Goal: Entertainment & Leisure: Consume media (video, audio)

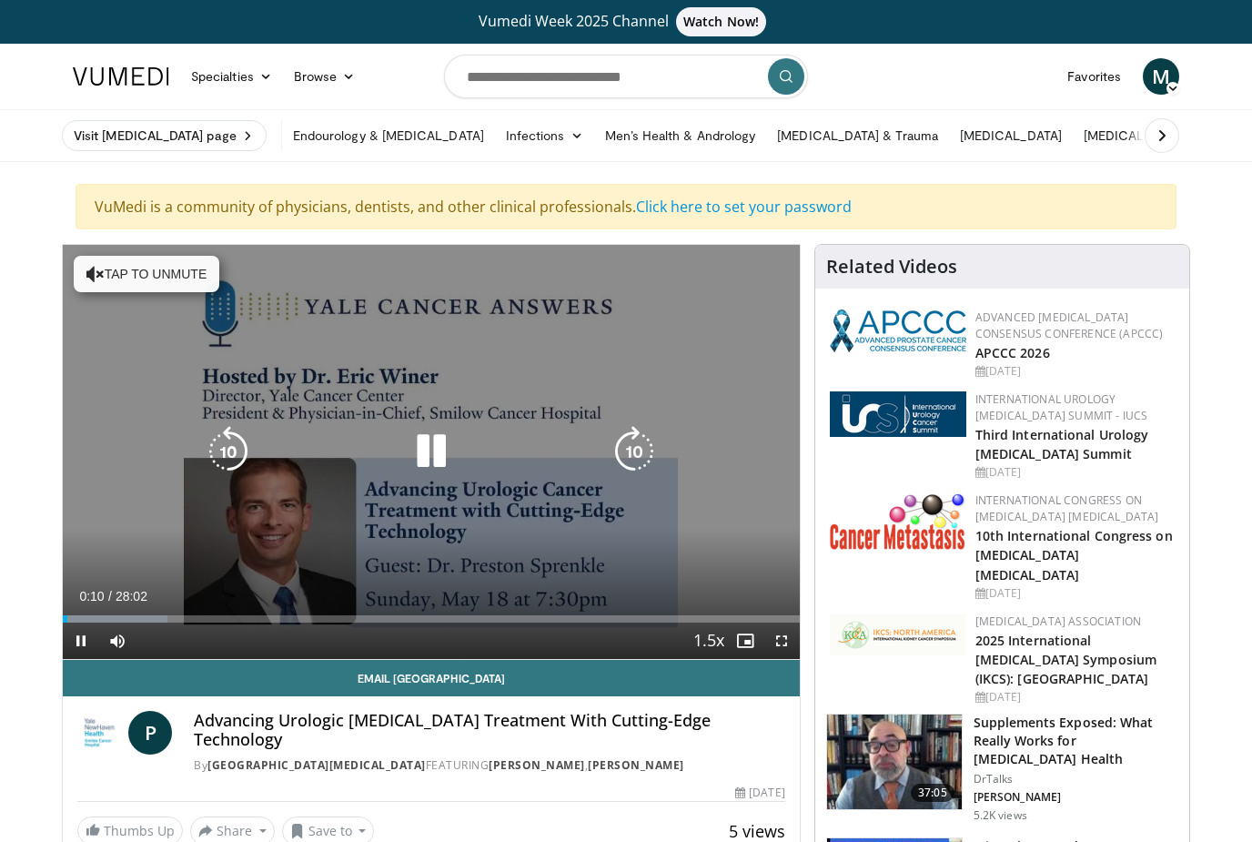
click at [631, 459] on icon "Video Player" at bounding box center [634, 451] width 51 height 51
click at [652, 452] on icon "Video Player" at bounding box center [634, 451] width 51 height 51
click at [631, 448] on icon "Video Player" at bounding box center [634, 451] width 51 height 51
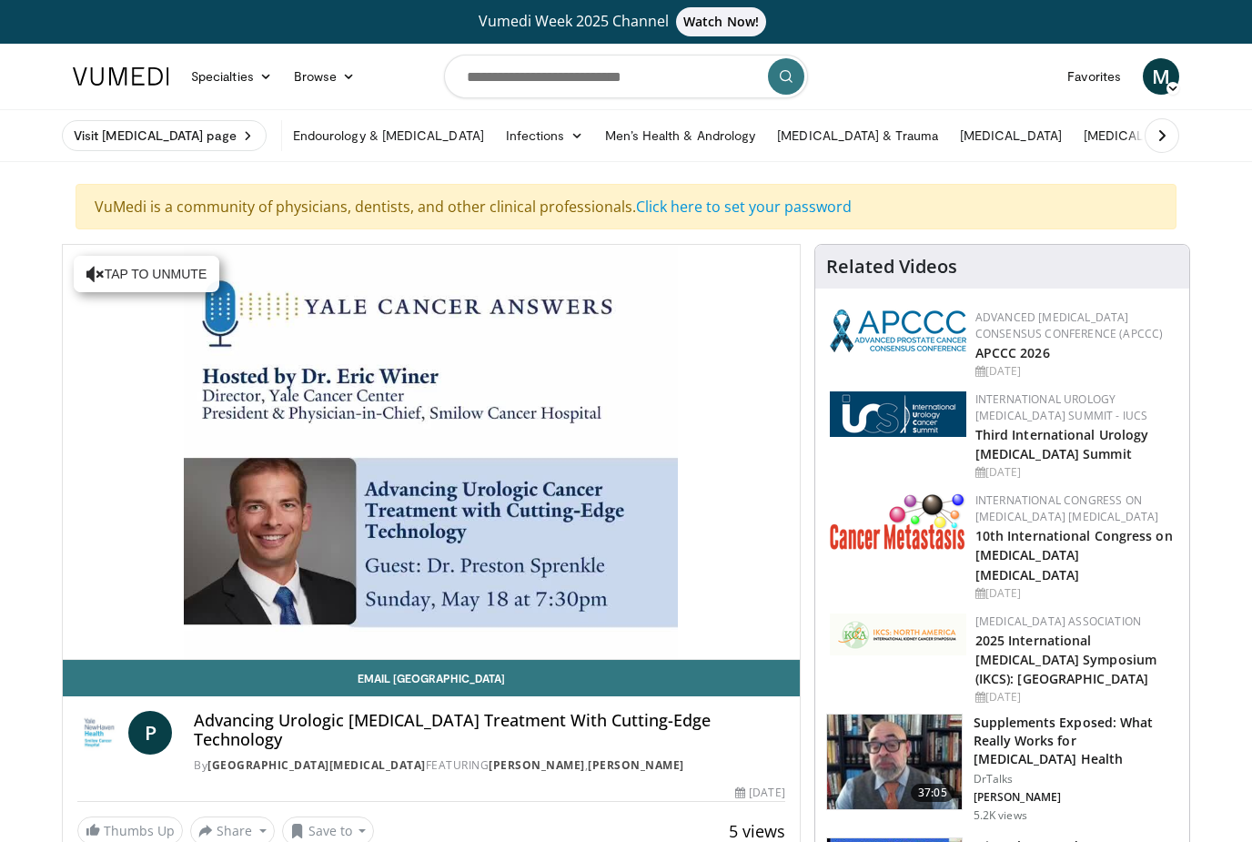
click at [658, 472] on div "30 seconds Tap to unmute" at bounding box center [431, 452] width 737 height 414
click at [639, 468] on div "30 seconds Tap to unmute" at bounding box center [431, 452] width 737 height 414
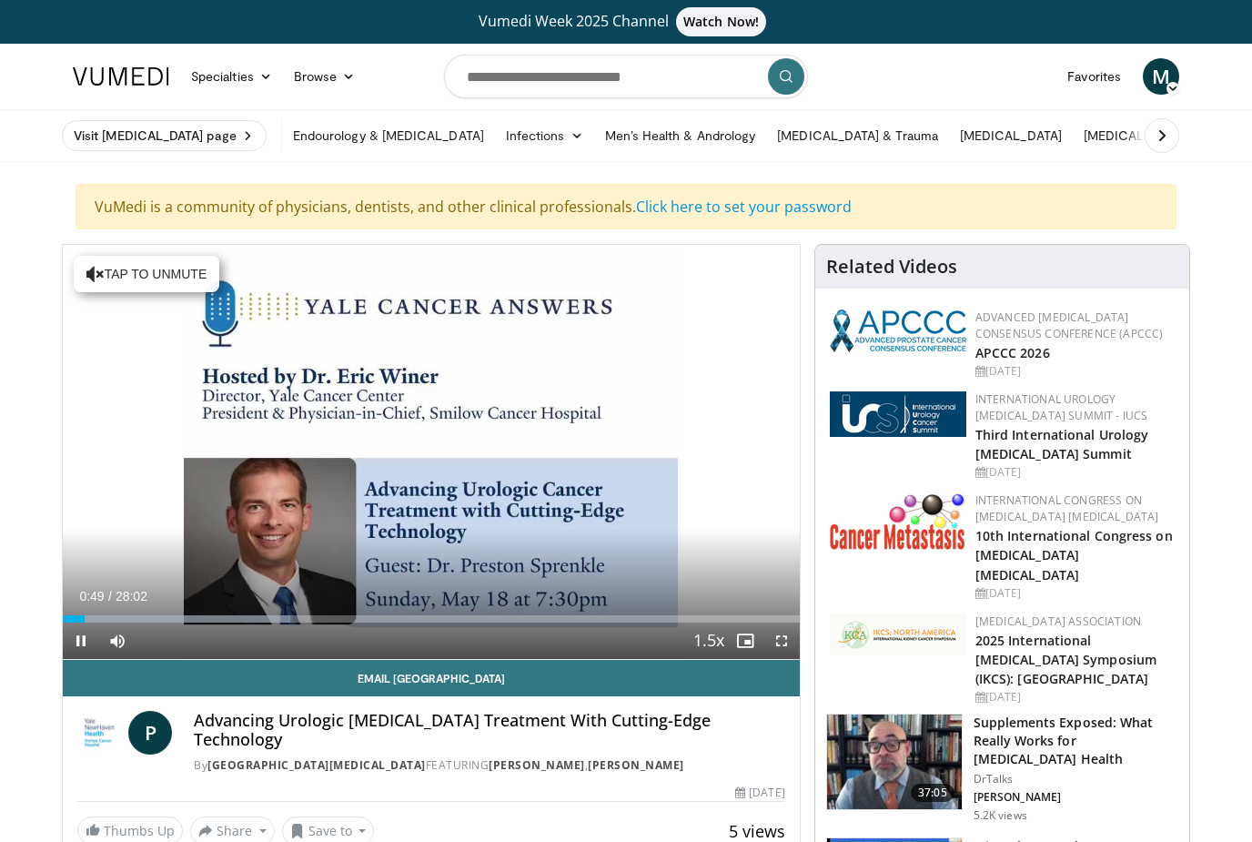
click at [673, 523] on div "30 seconds Tap to unmute" at bounding box center [431, 452] width 737 height 414
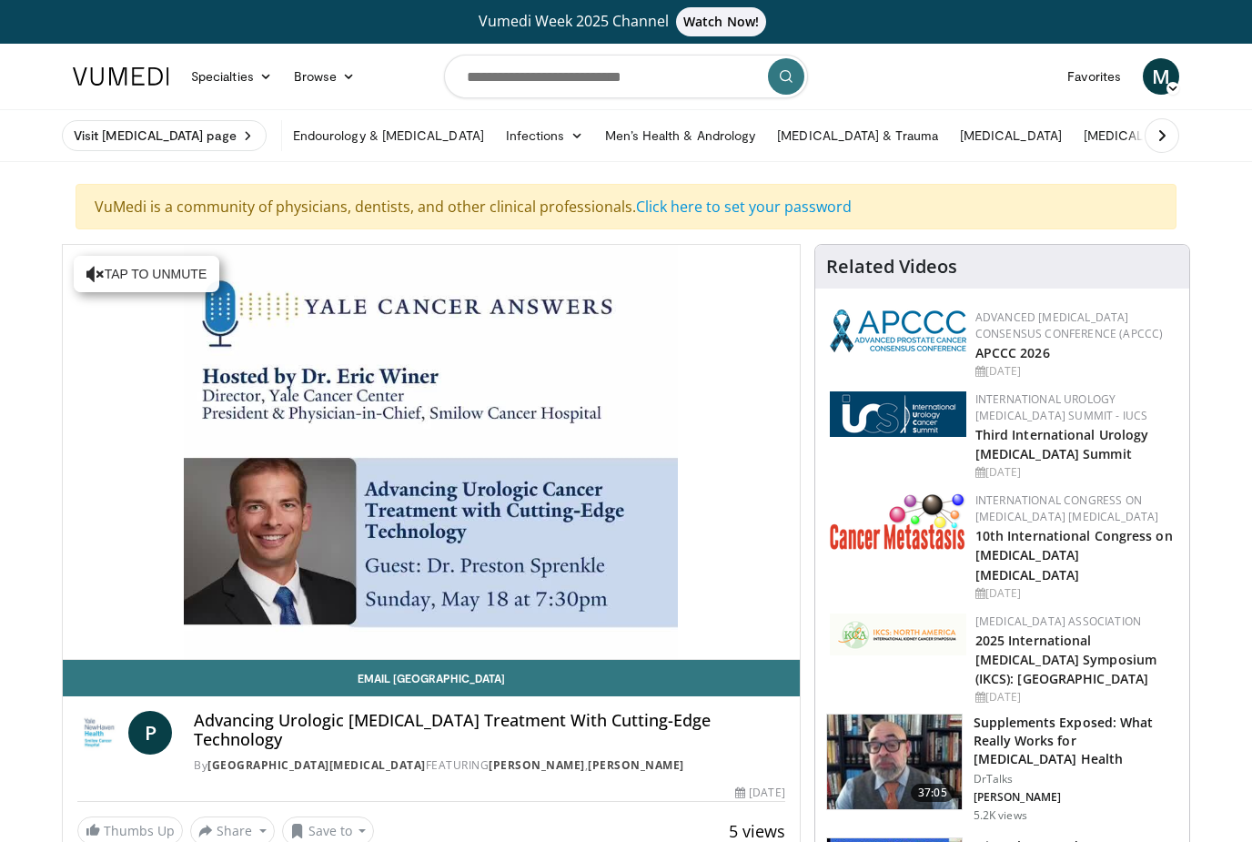
click at [672, 523] on div "30 seconds Tap to unmute" at bounding box center [431, 452] width 737 height 414
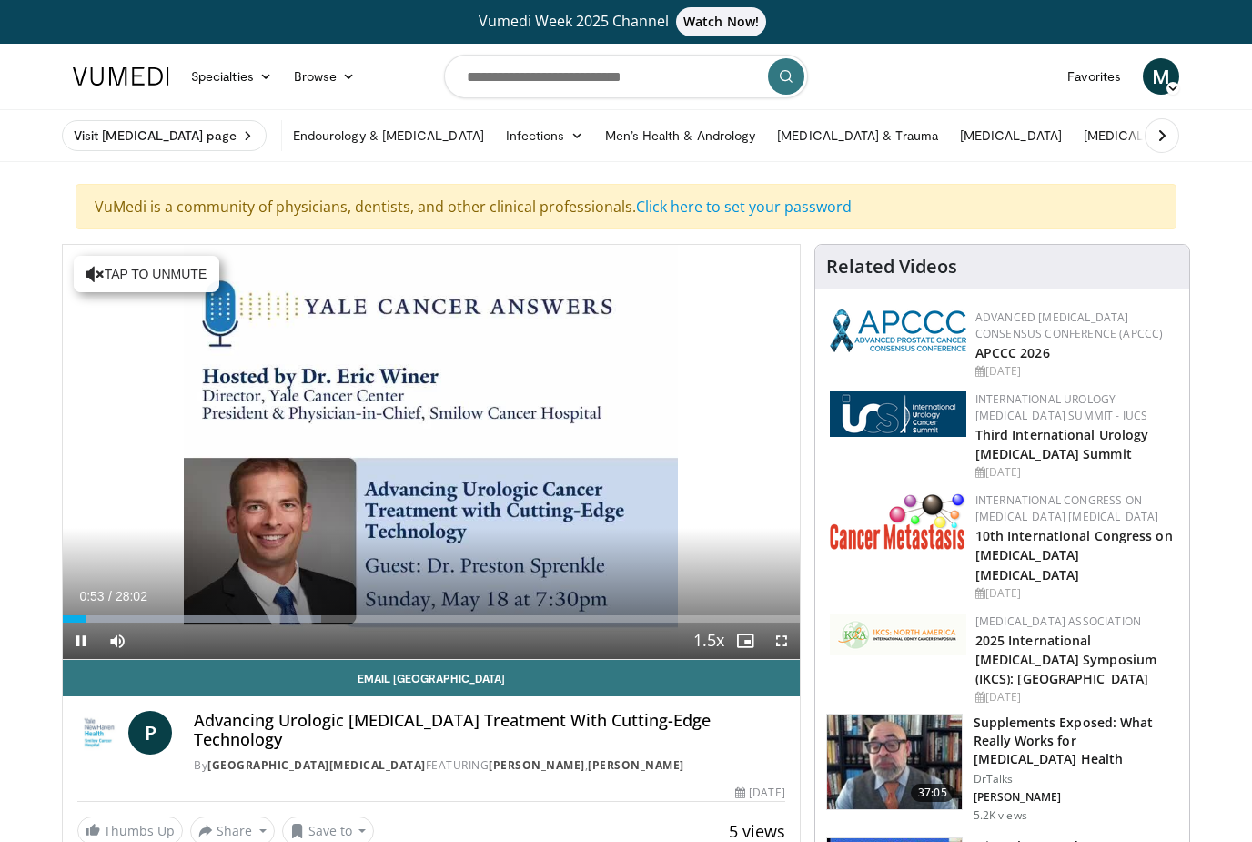
click at [652, 503] on div "30 seconds Tap to unmute" at bounding box center [431, 452] width 737 height 414
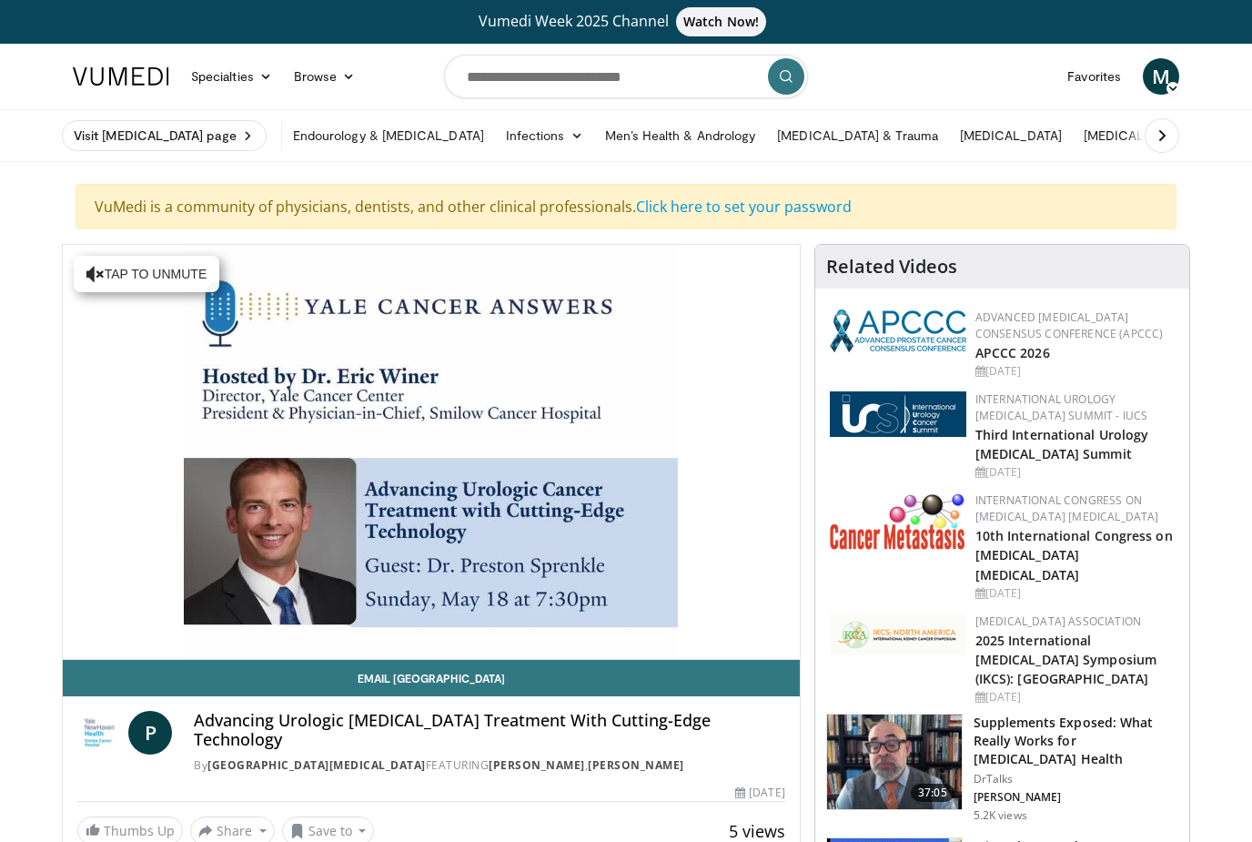
click at [625, 462] on div "30 seconds Tap to unmute" at bounding box center [431, 452] width 737 height 414
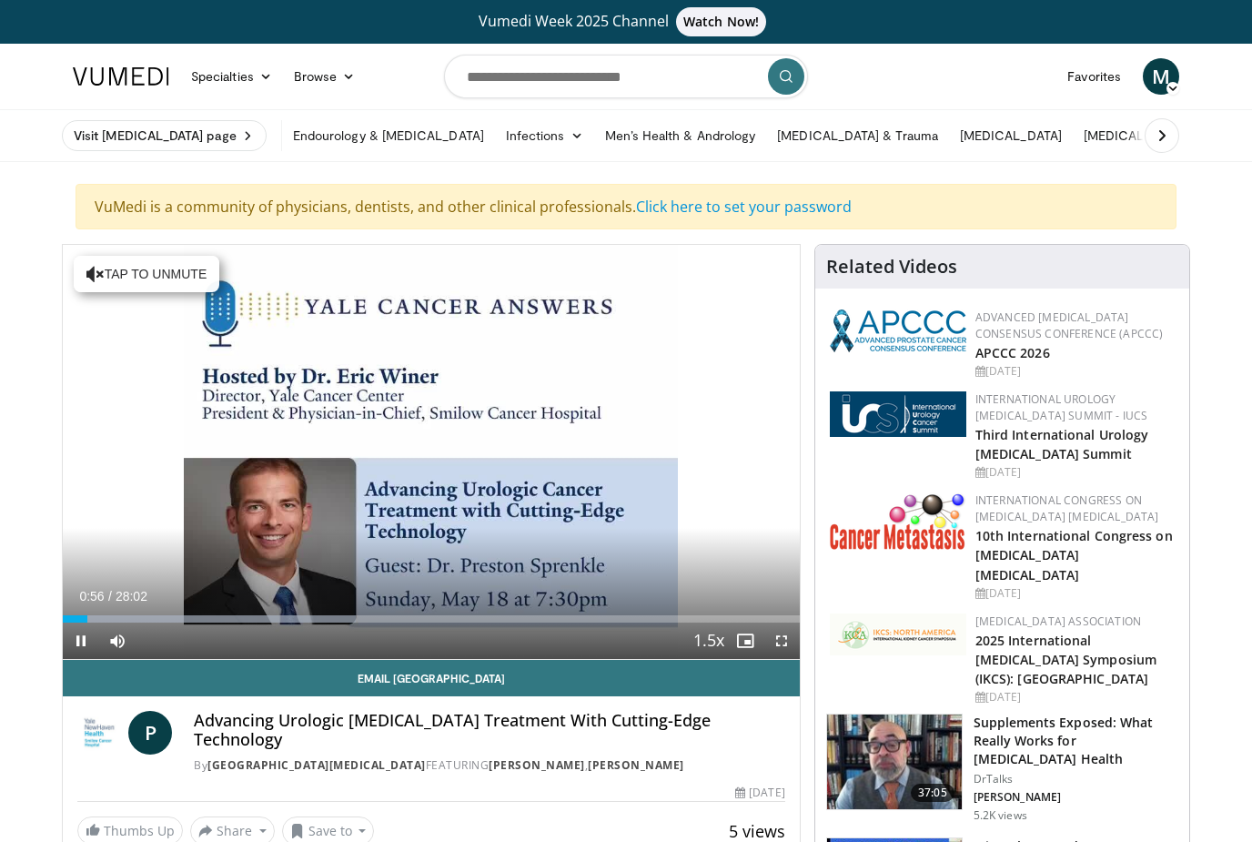
click at [644, 480] on div "30 seconds Tap to unmute" at bounding box center [431, 452] width 737 height 414
click at [628, 469] on div "30 seconds Tap to unmute" at bounding box center [431, 452] width 737 height 414
click at [599, 435] on div "30 seconds Tap to unmute" at bounding box center [431, 452] width 737 height 414
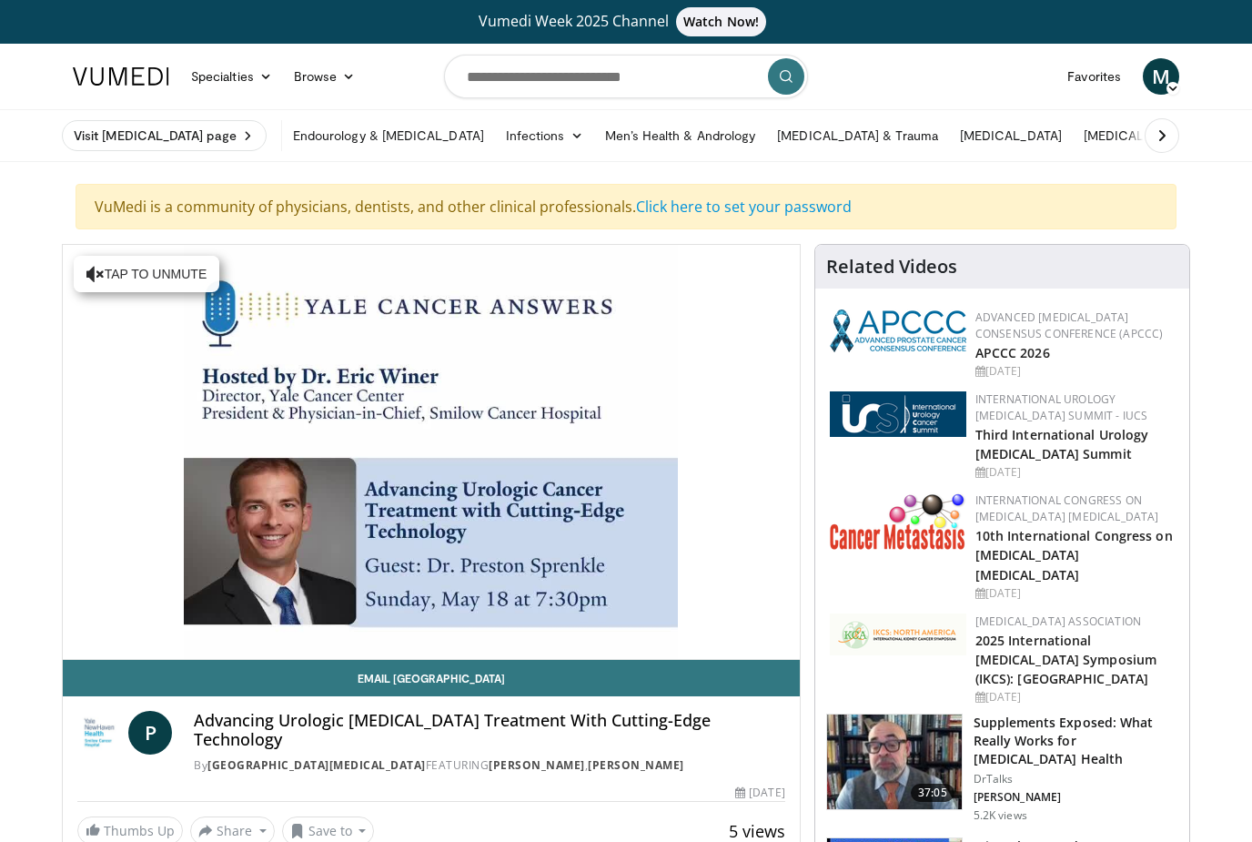
click at [551, 532] on div "30 seconds Tap to unmute" at bounding box center [431, 452] width 737 height 414
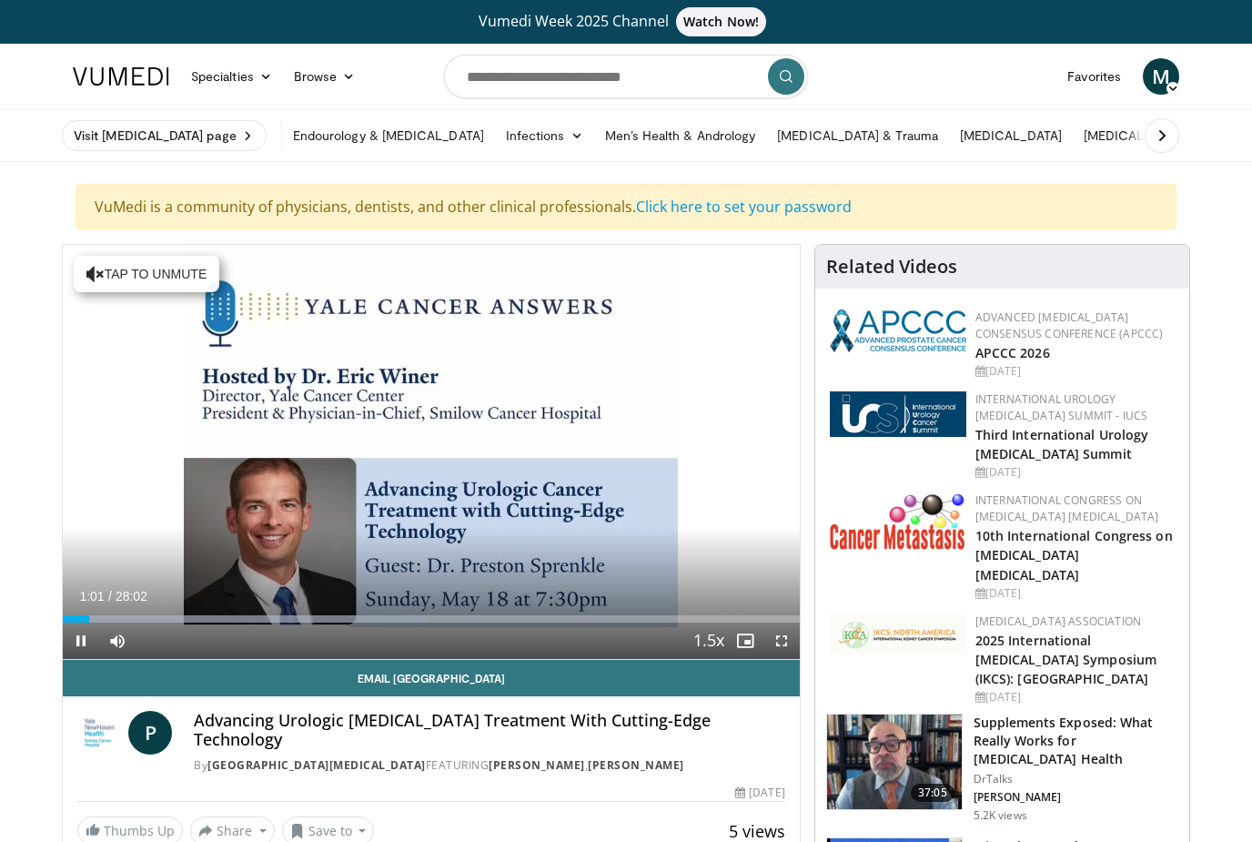
click at [601, 652] on div "Current Time 1:01 / Duration 28:02 Pause Skip Backward Skip Forward Mute Loaded…" at bounding box center [431, 640] width 737 height 36
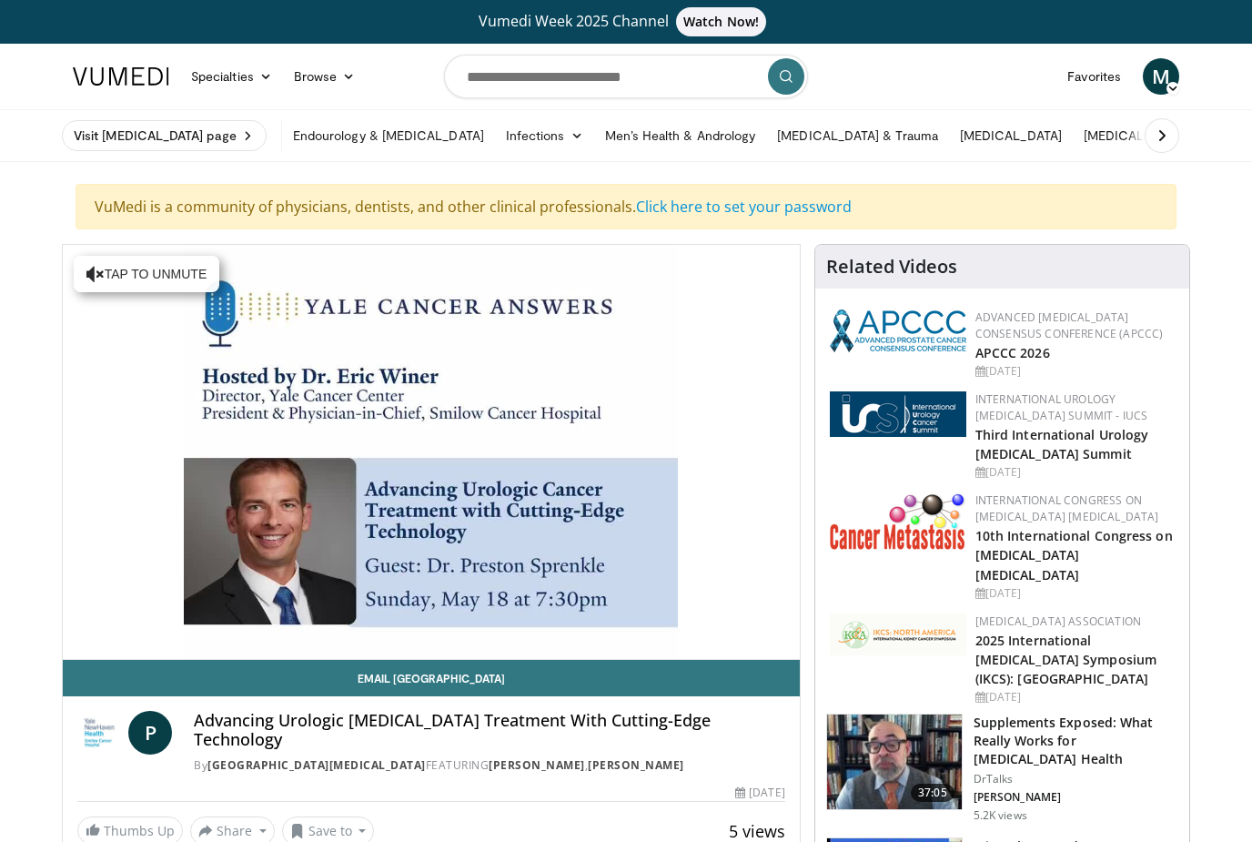
click at [724, 561] on div "30 seconds Tap to unmute" at bounding box center [431, 452] width 737 height 414
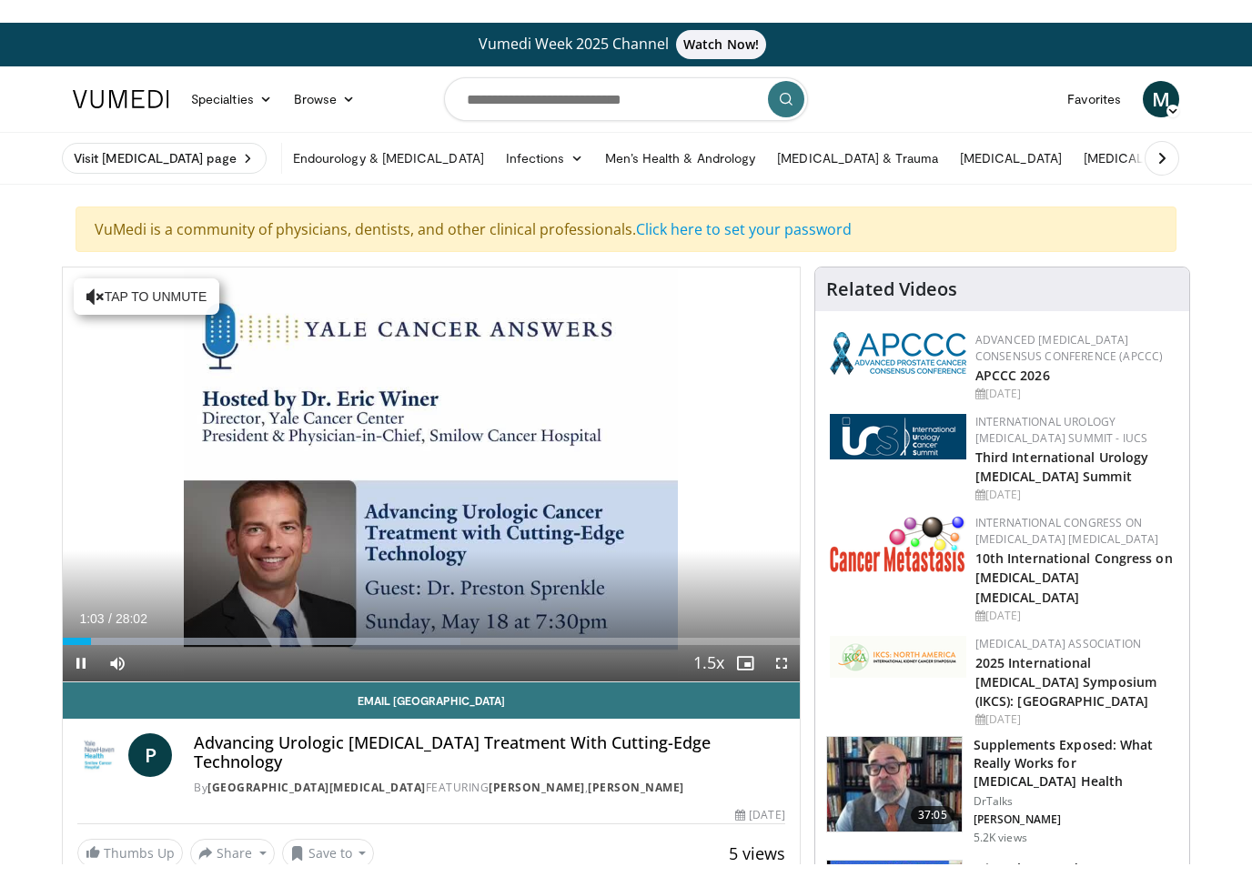
scroll to position [22, 0]
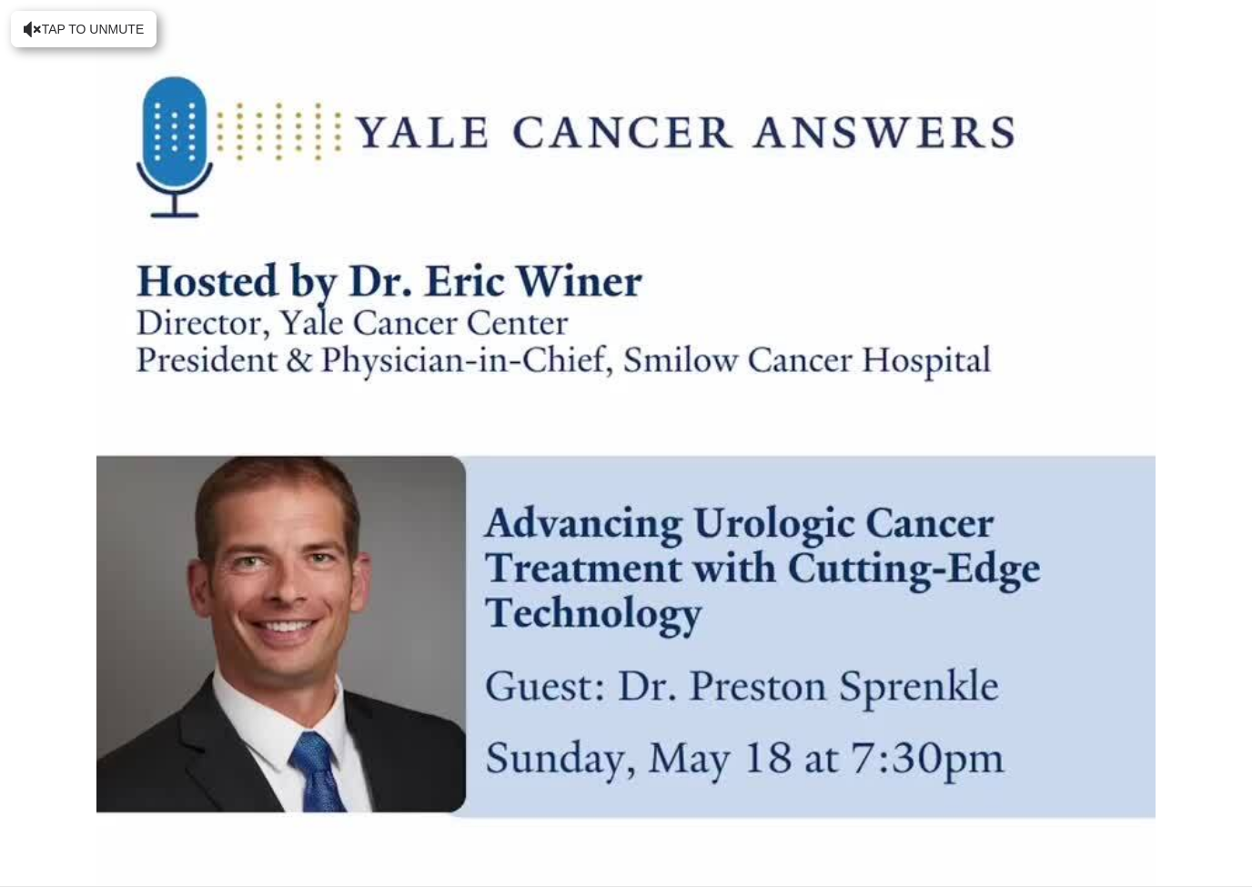
click at [916, 630] on div "30 seconds Tap to unmute" at bounding box center [626, 443] width 1252 height 886
click at [1249, 841] on span "Video Player" at bounding box center [1234, 904] width 36 height 36
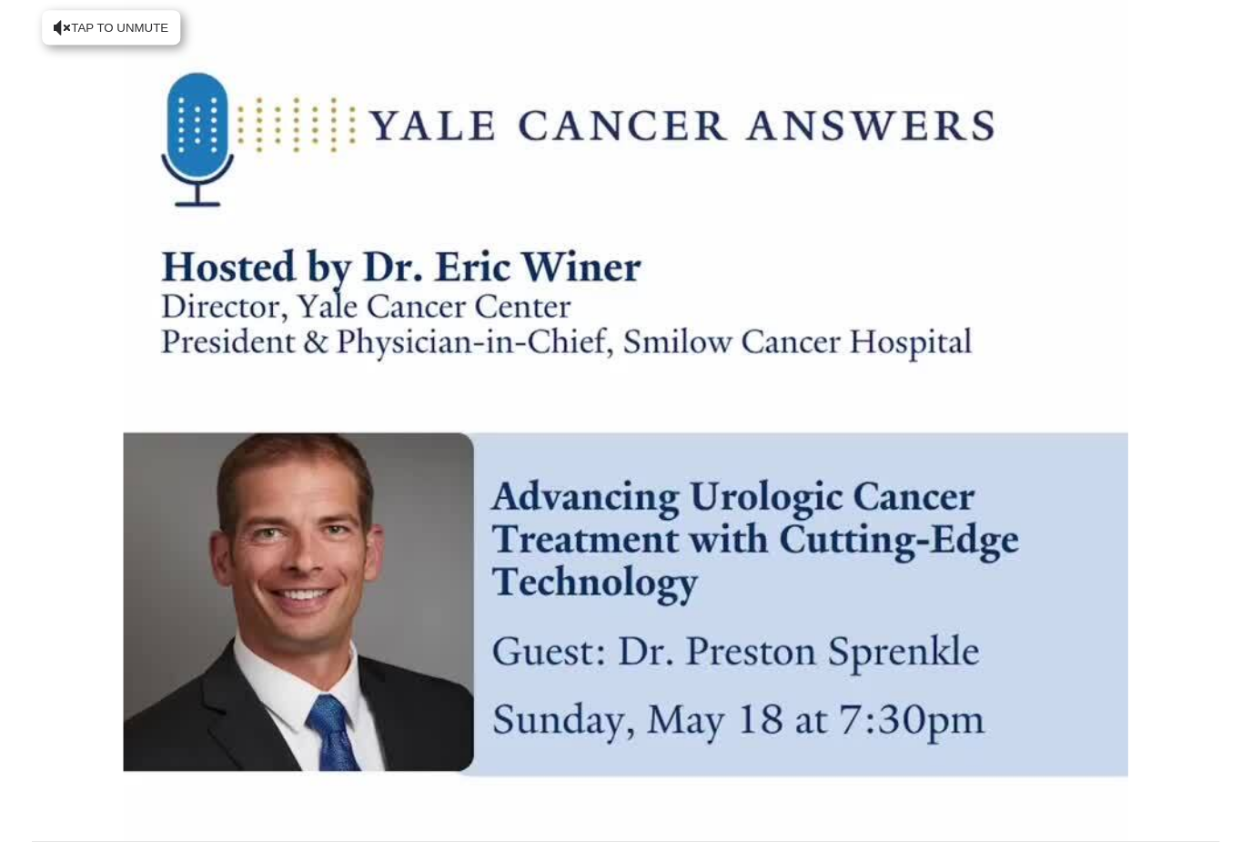
scroll to position [0, 0]
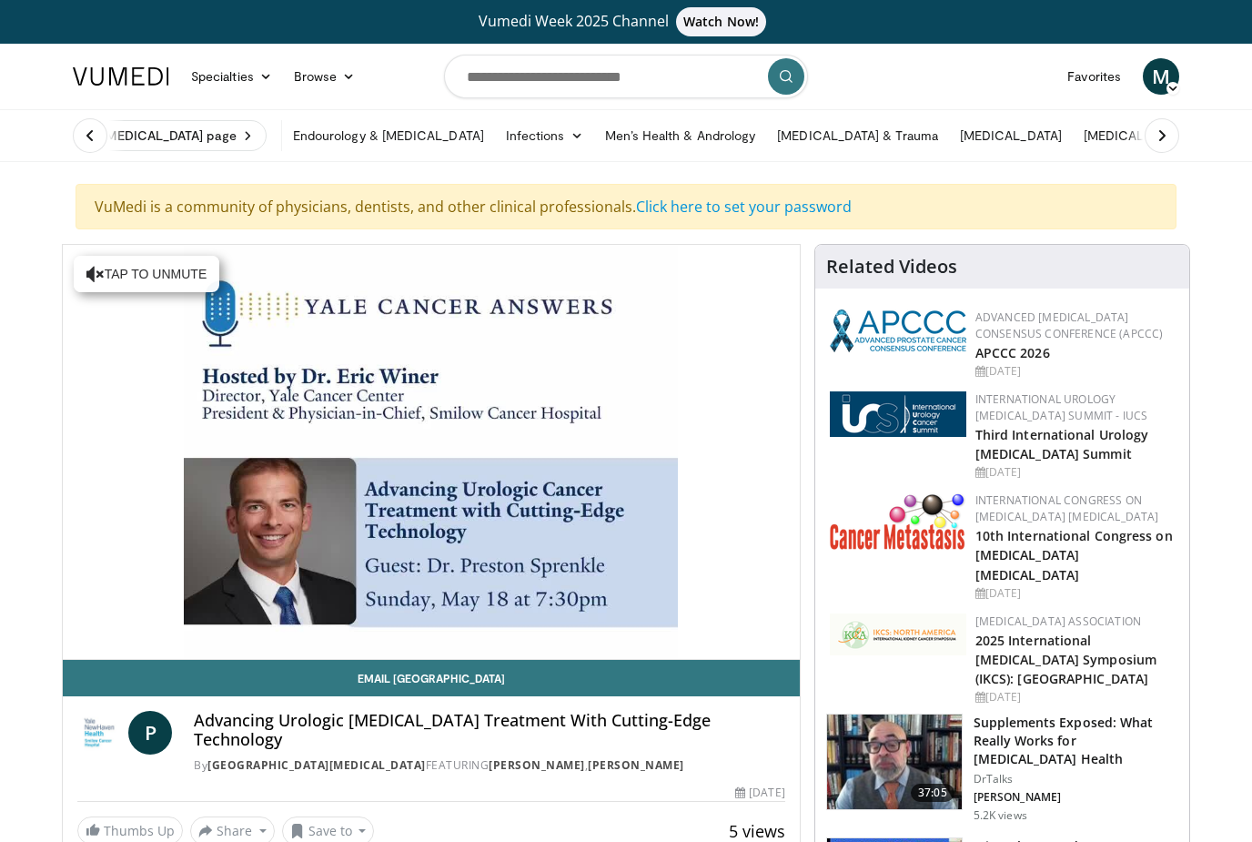
click at [96, 659] on span "Video Player" at bounding box center [81, 677] width 36 height 36
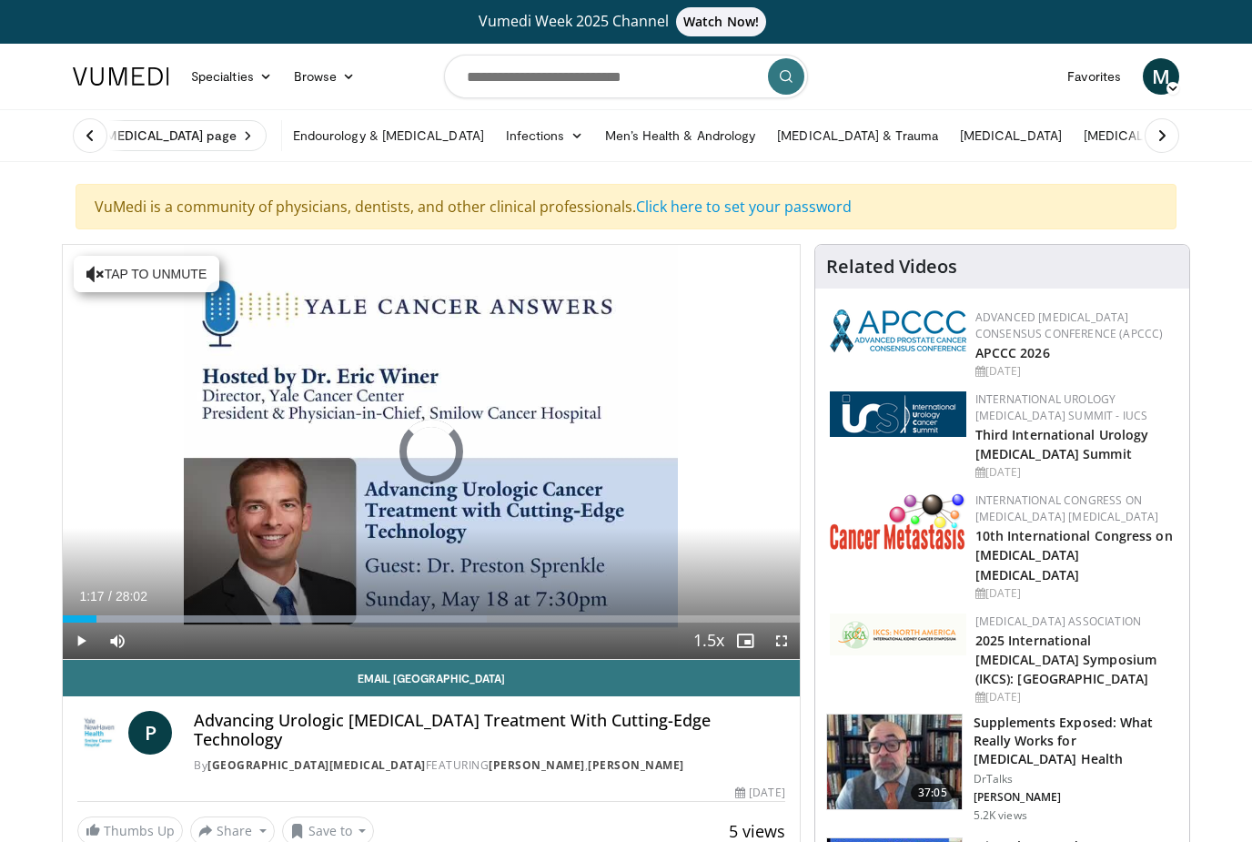
click at [96, 621] on div "Progress Bar" at bounding box center [80, 618] width 34 height 7
click at [121, 290] on div "30 seconds Tap to unmute" at bounding box center [431, 452] width 737 height 414
